Goal: Information Seeking & Learning: Find contact information

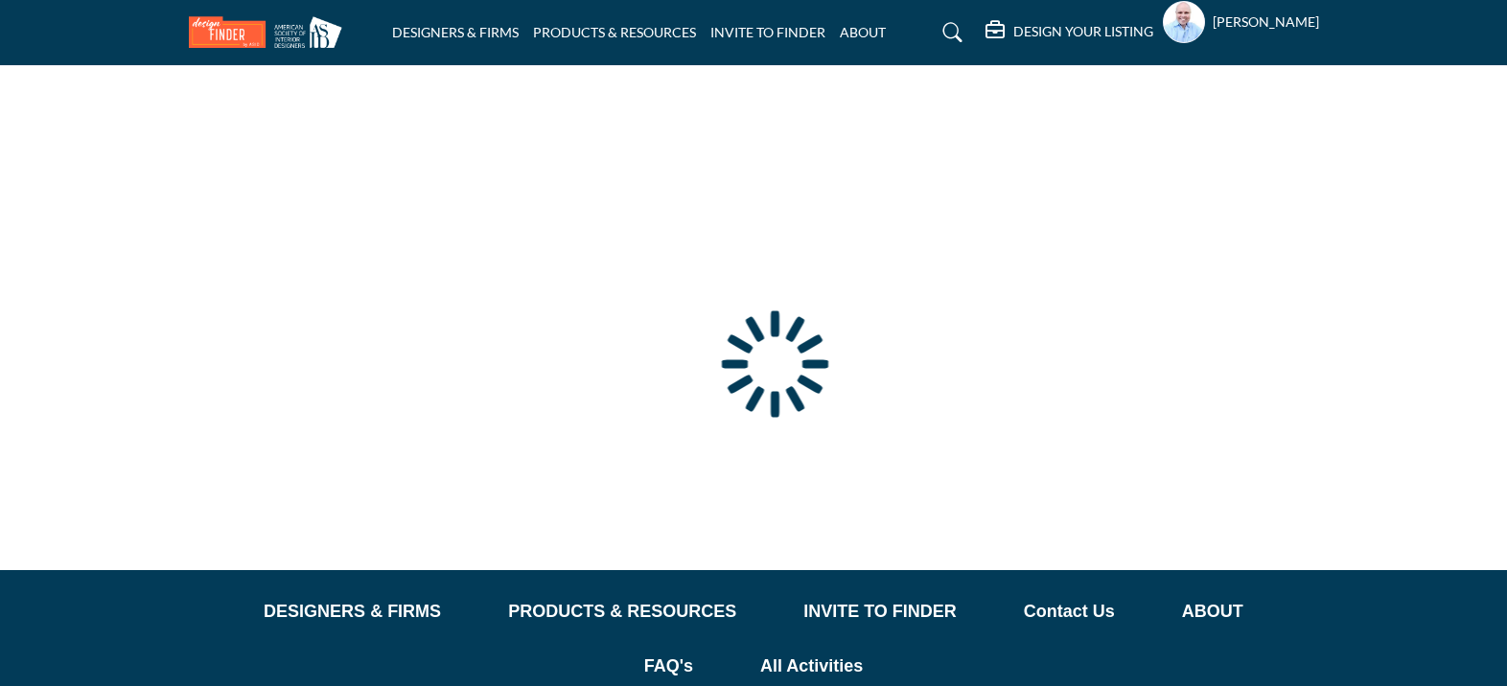
click at [0, 0] on div at bounding box center [0, 0] width 0 height 0
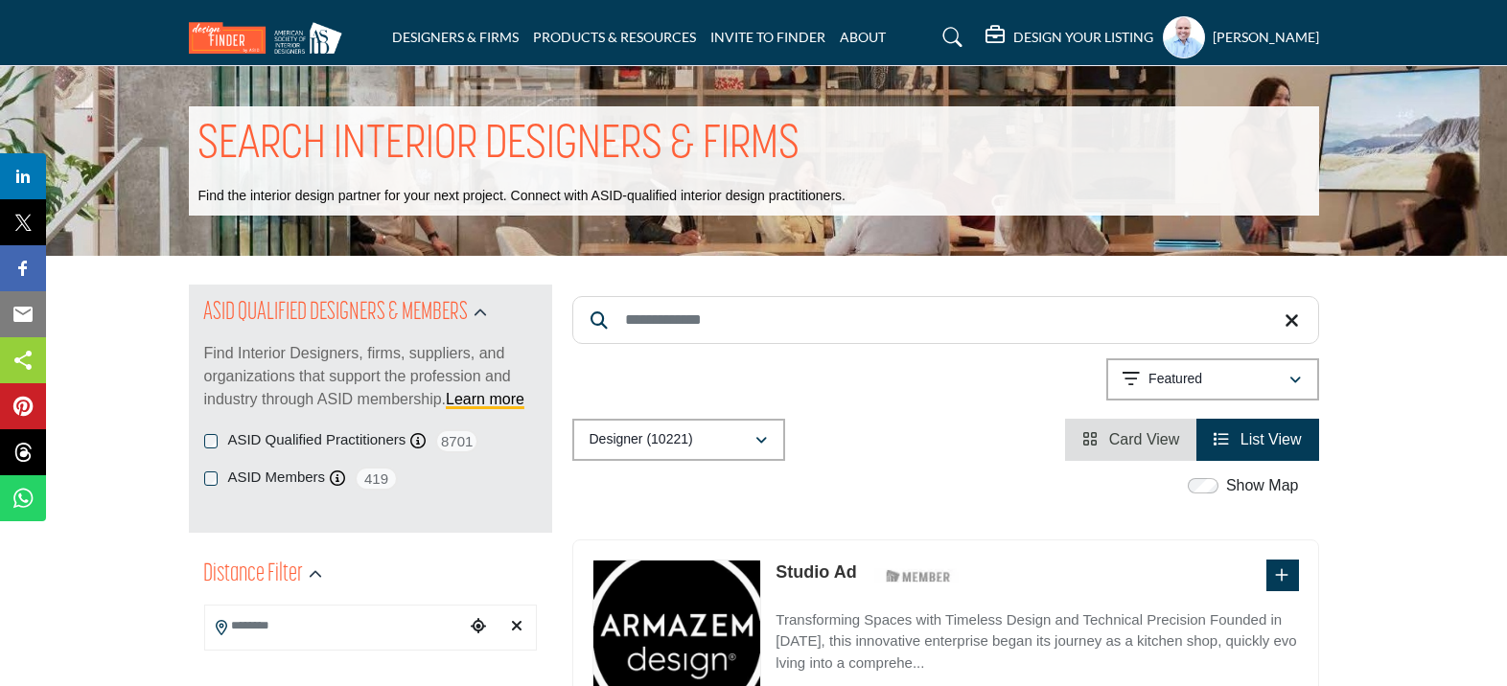
click at [769, 322] on input "Search Keyword" at bounding box center [945, 320] width 747 height 48
paste input "**********"
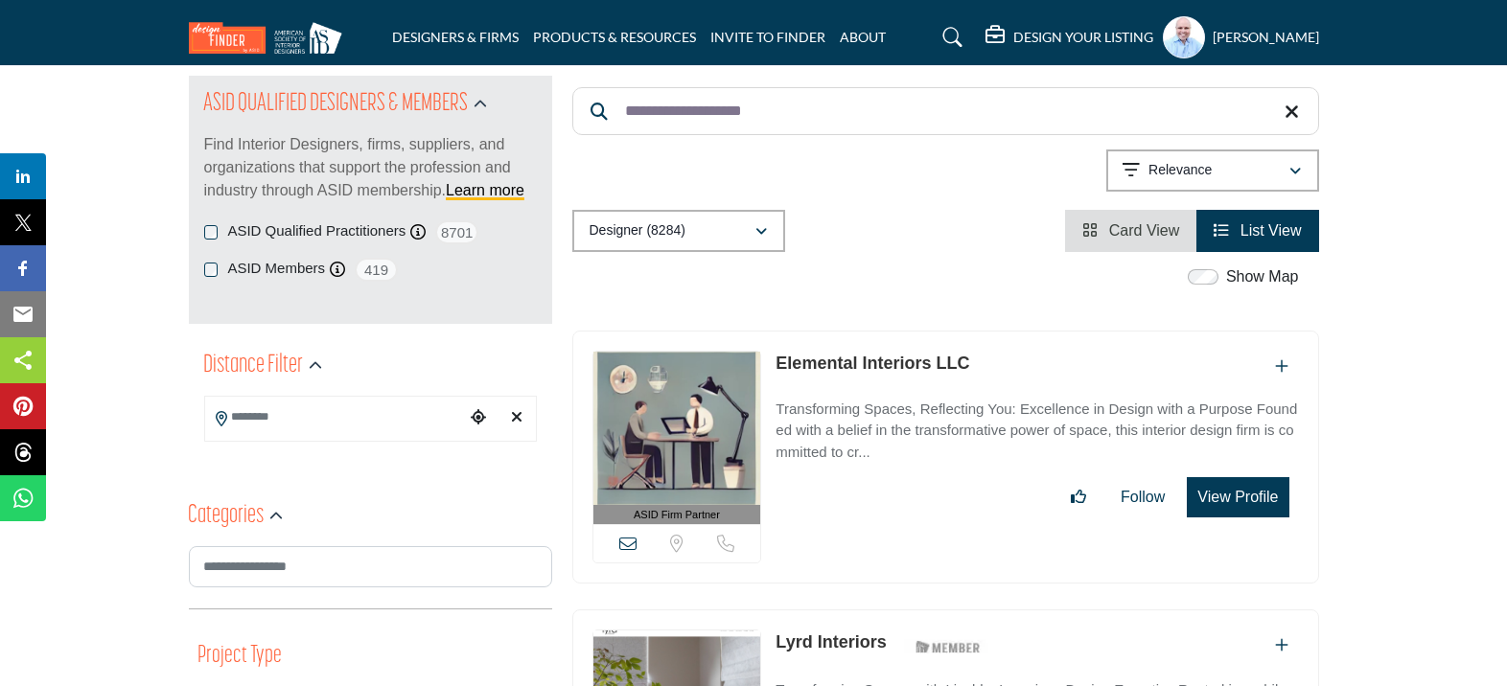
scroll to position [319, 0]
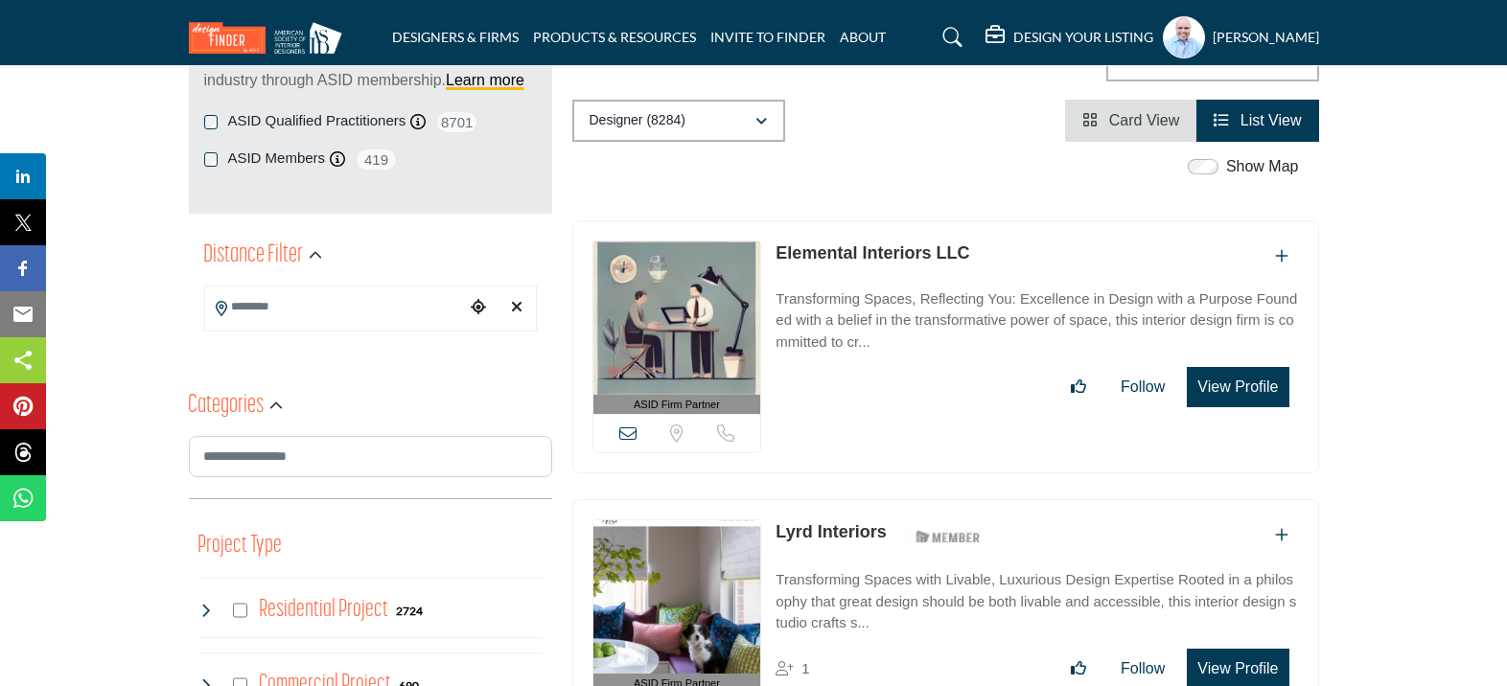
type input "**********"
click at [898, 254] on link "Elemental Interiors LLC" at bounding box center [872, 252] width 194 height 19
click at [921, 254] on link "Elemental Interiors LLC" at bounding box center [872, 252] width 194 height 19
click at [868, 244] on link "Elemental Interiors LLC" at bounding box center [872, 252] width 194 height 19
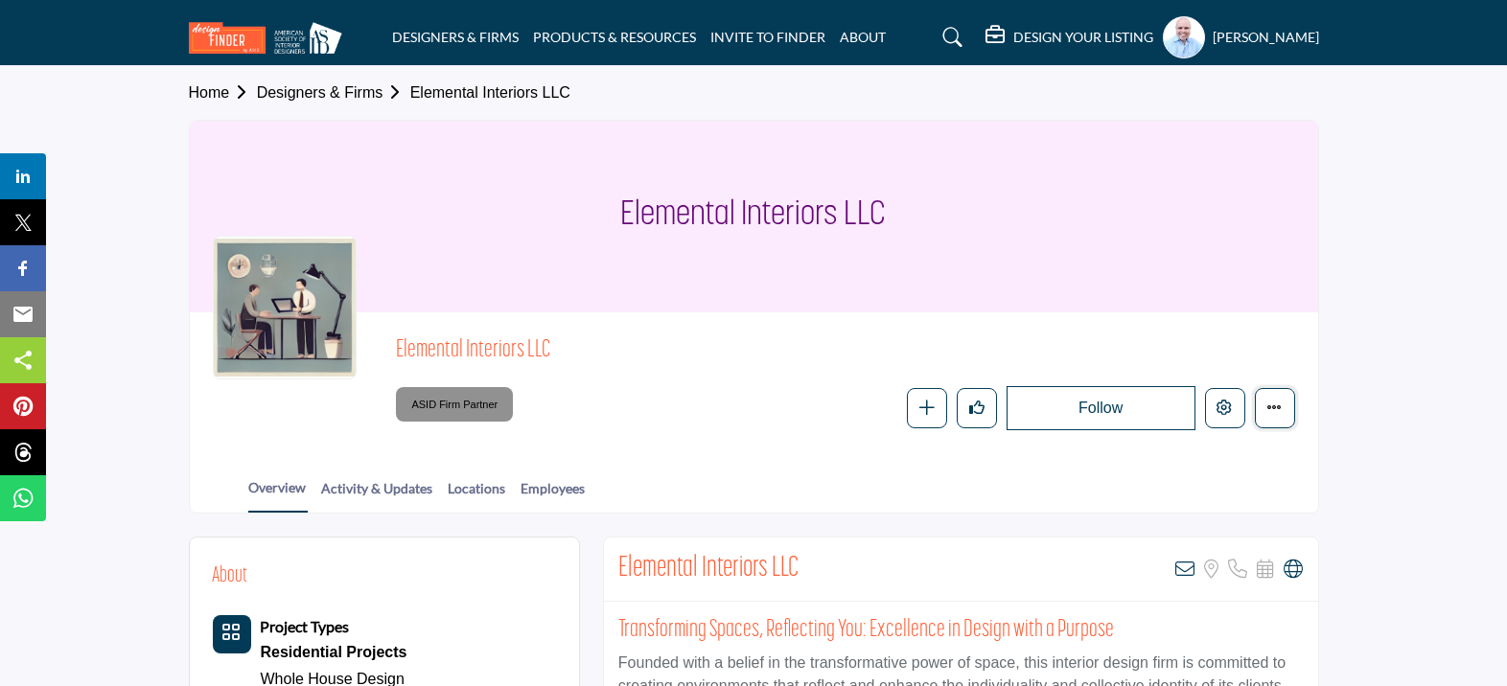
click at [1262, 409] on button "Featured" at bounding box center [1275, 408] width 40 height 40
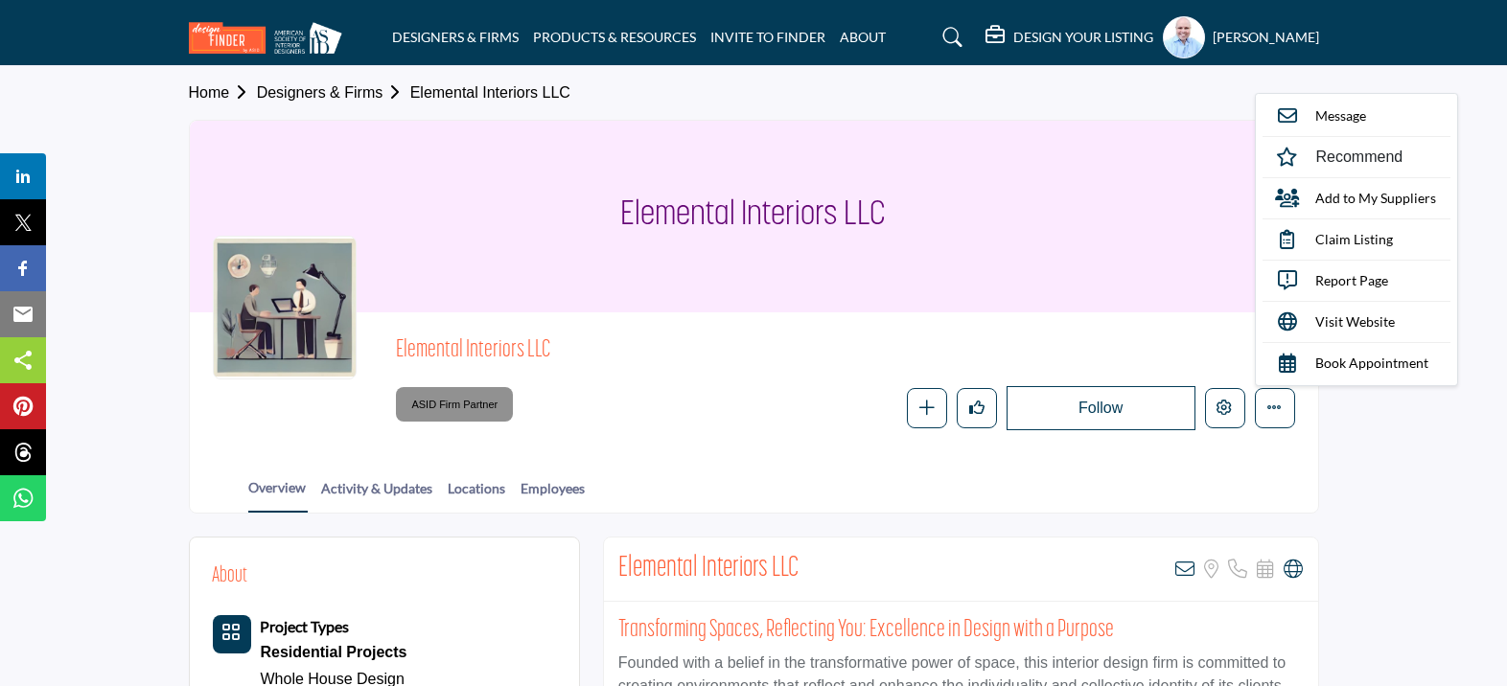
click at [1391, 408] on section "Home Designers & Firms Elemental Interiors LLC Elemental Interiors LLC Elementa…" at bounding box center [753, 290] width 1507 height 448
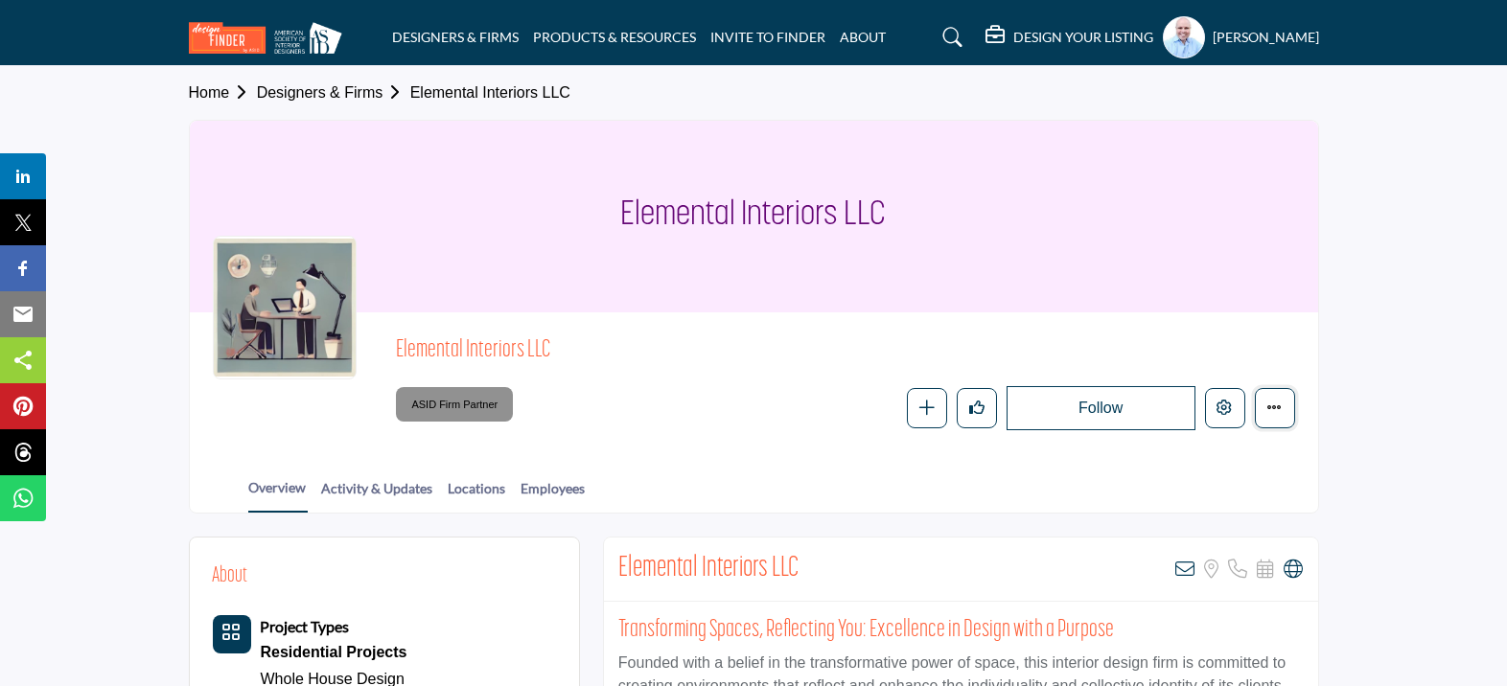
click at [1279, 417] on button "Featured" at bounding box center [1275, 408] width 40 height 40
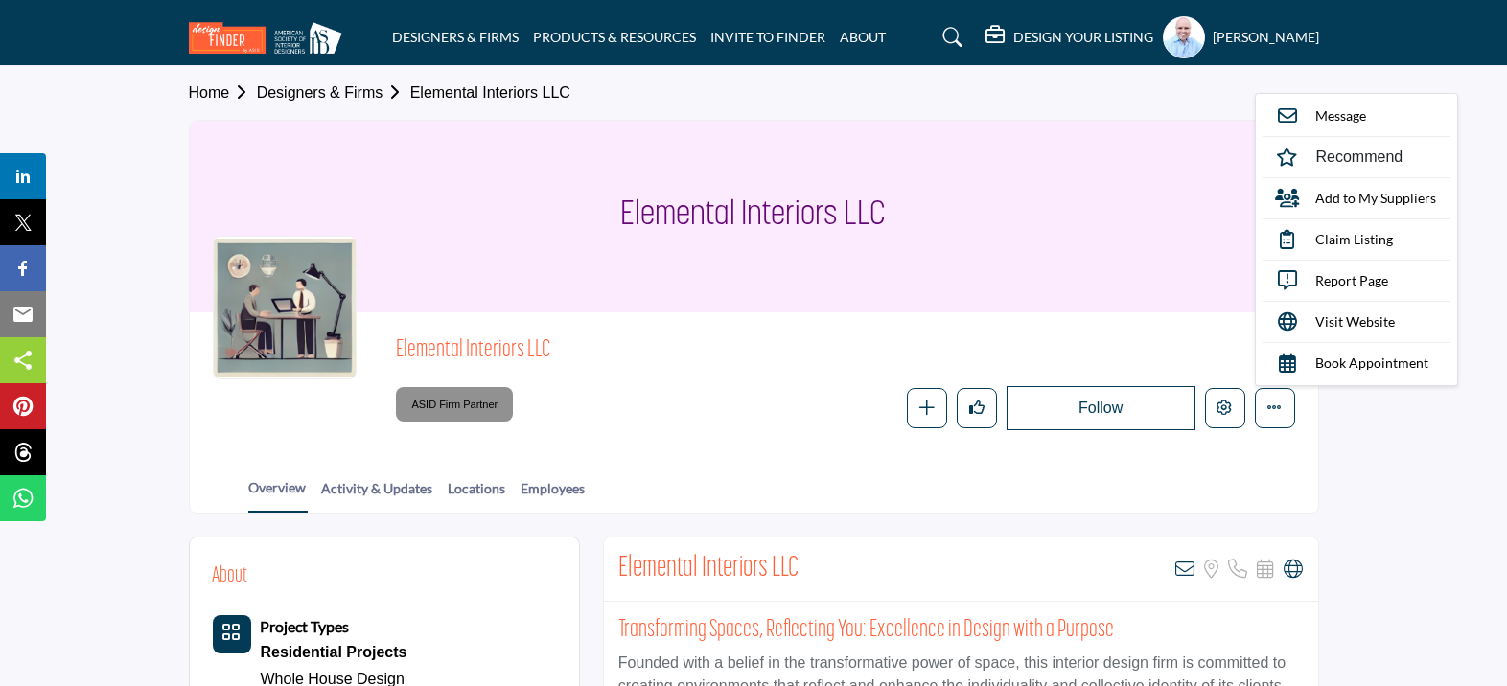
click at [1388, 428] on section "Home Designers & Firms Elemental Interiors LLC Elemental Interiors LLC Elementa…" at bounding box center [753, 290] width 1507 height 448
